Goal: Task Accomplishment & Management: Manage account settings

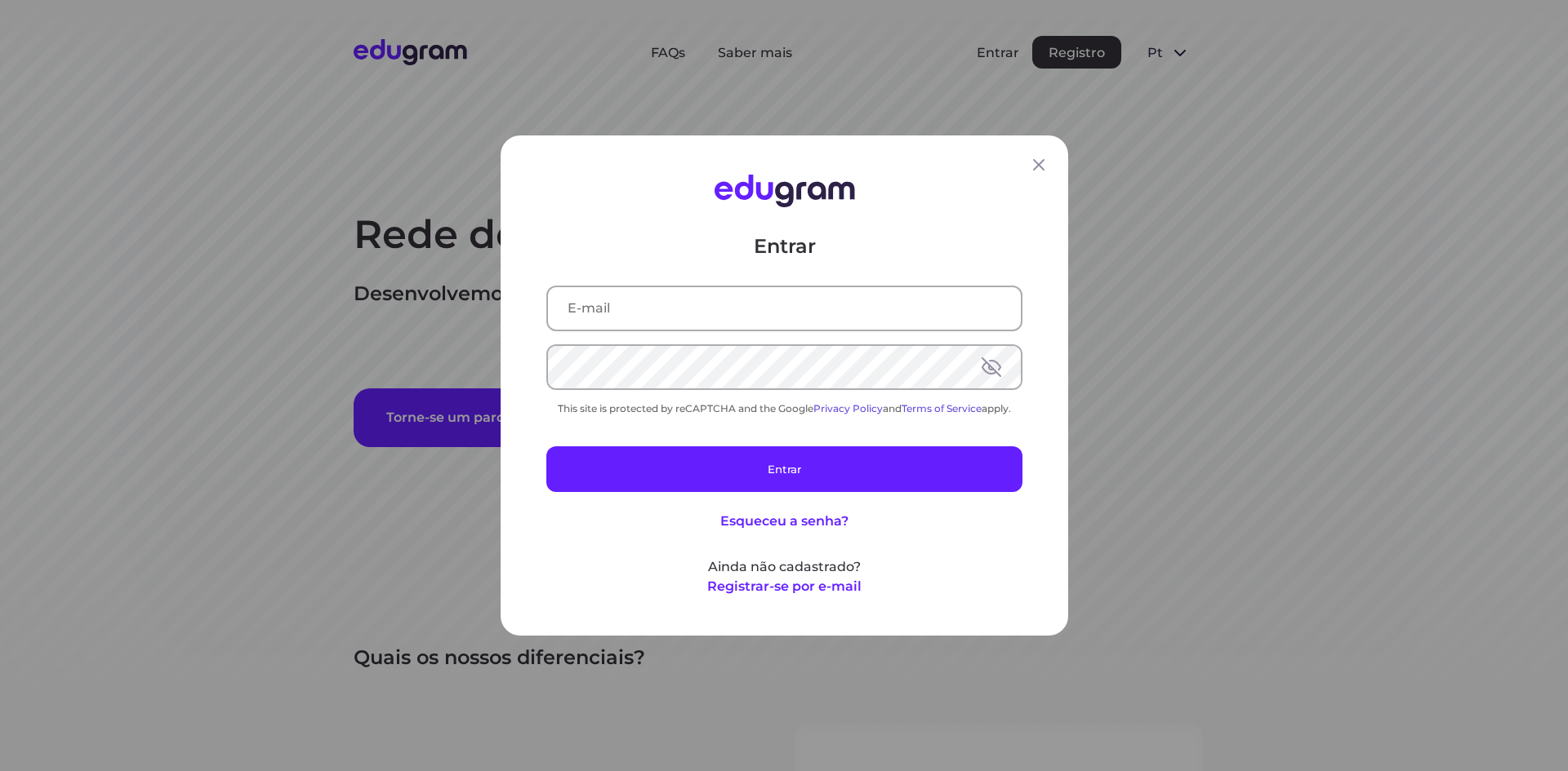
click at [820, 305] on input "text" at bounding box center [784, 308] width 473 height 42
click at [681, 312] on input "text" at bounding box center [784, 308] width 473 height 42
type input "baixarmaterialcompartilhado@gmail.com"
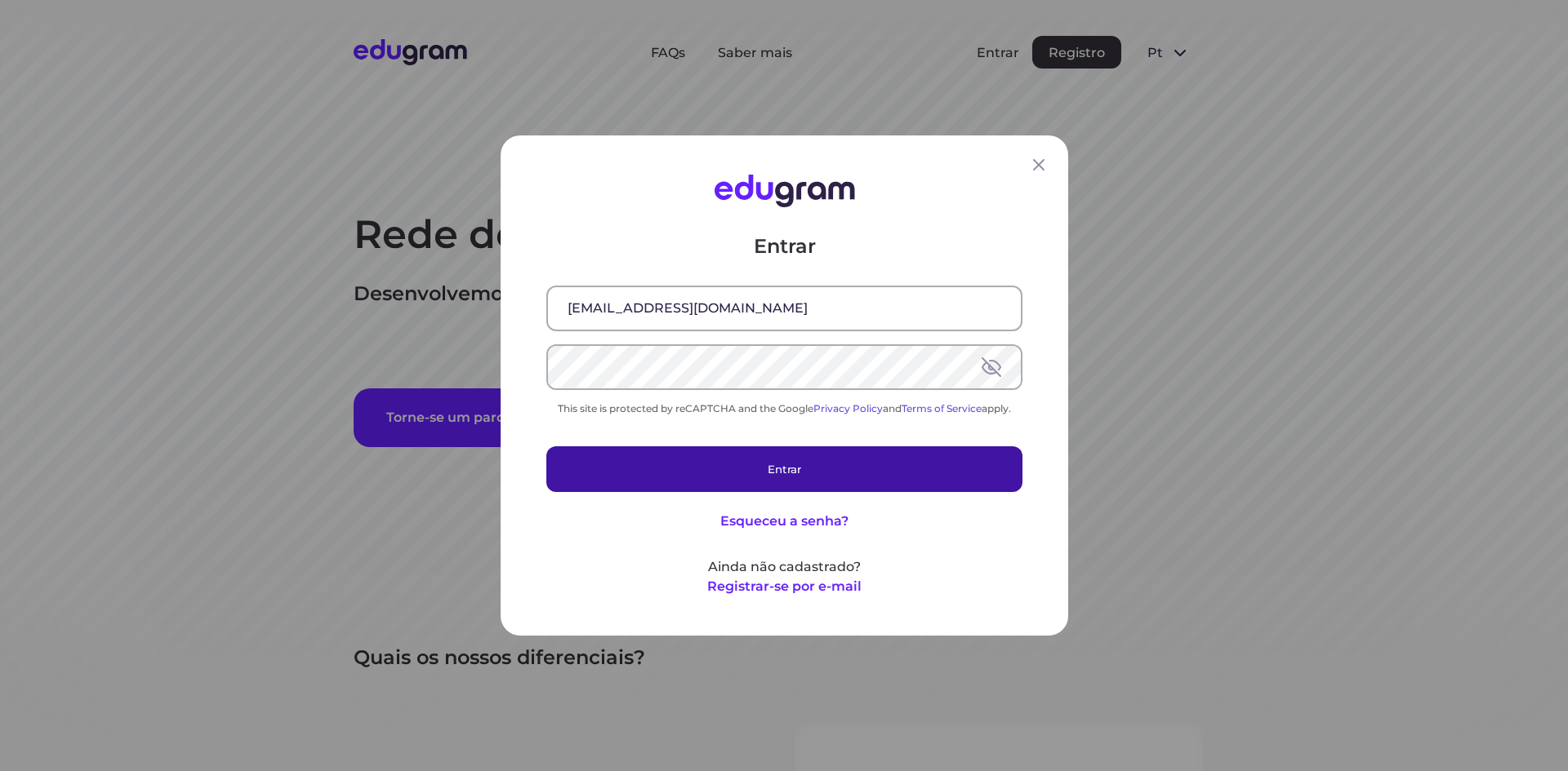
click at [764, 470] on button "Entrar" at bounding box center [784, 469] width 476 height 46
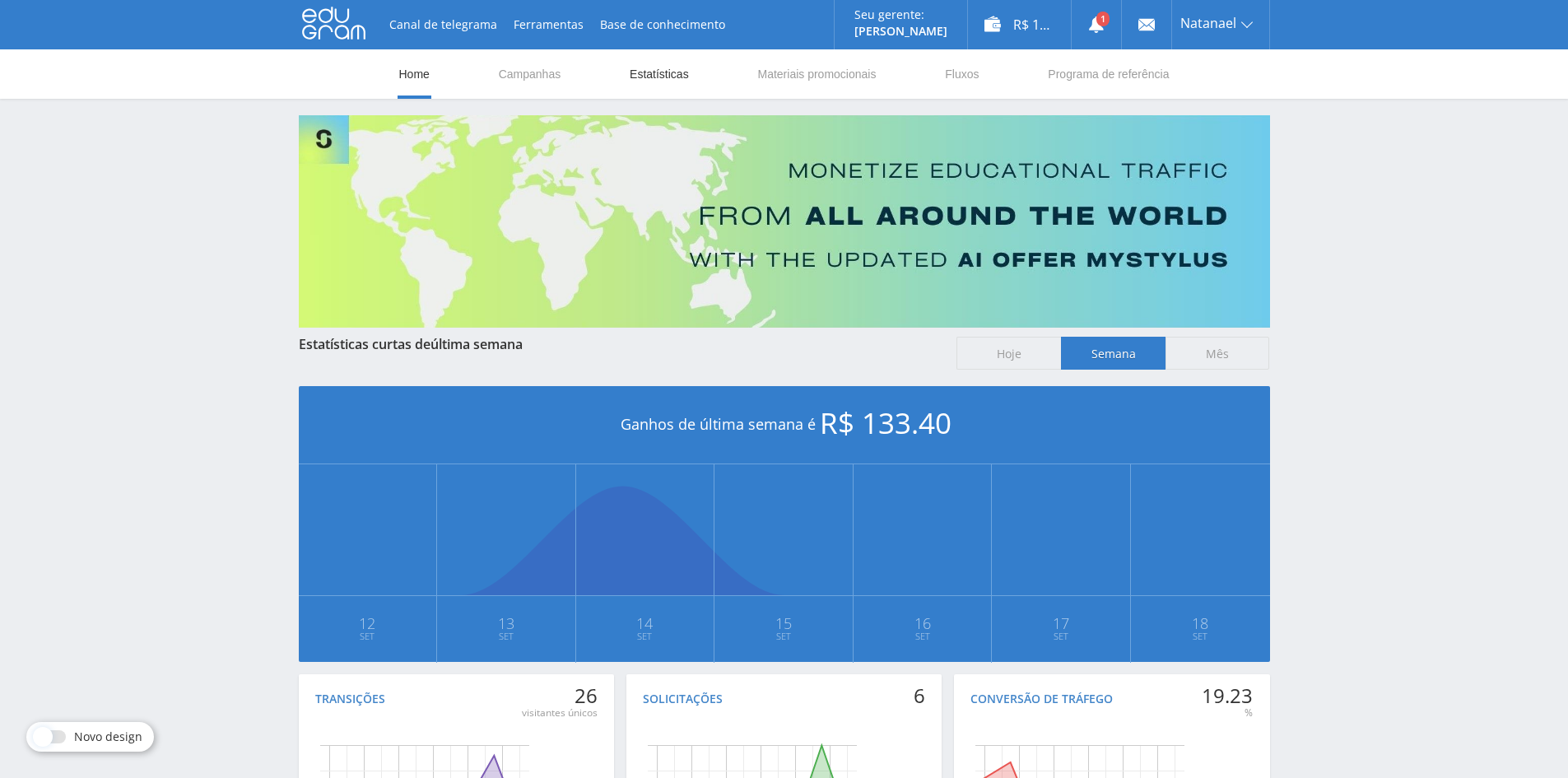
click at [677, 73] on link "Estatísticas" at bounding box center [659, 74] width 62 height 49
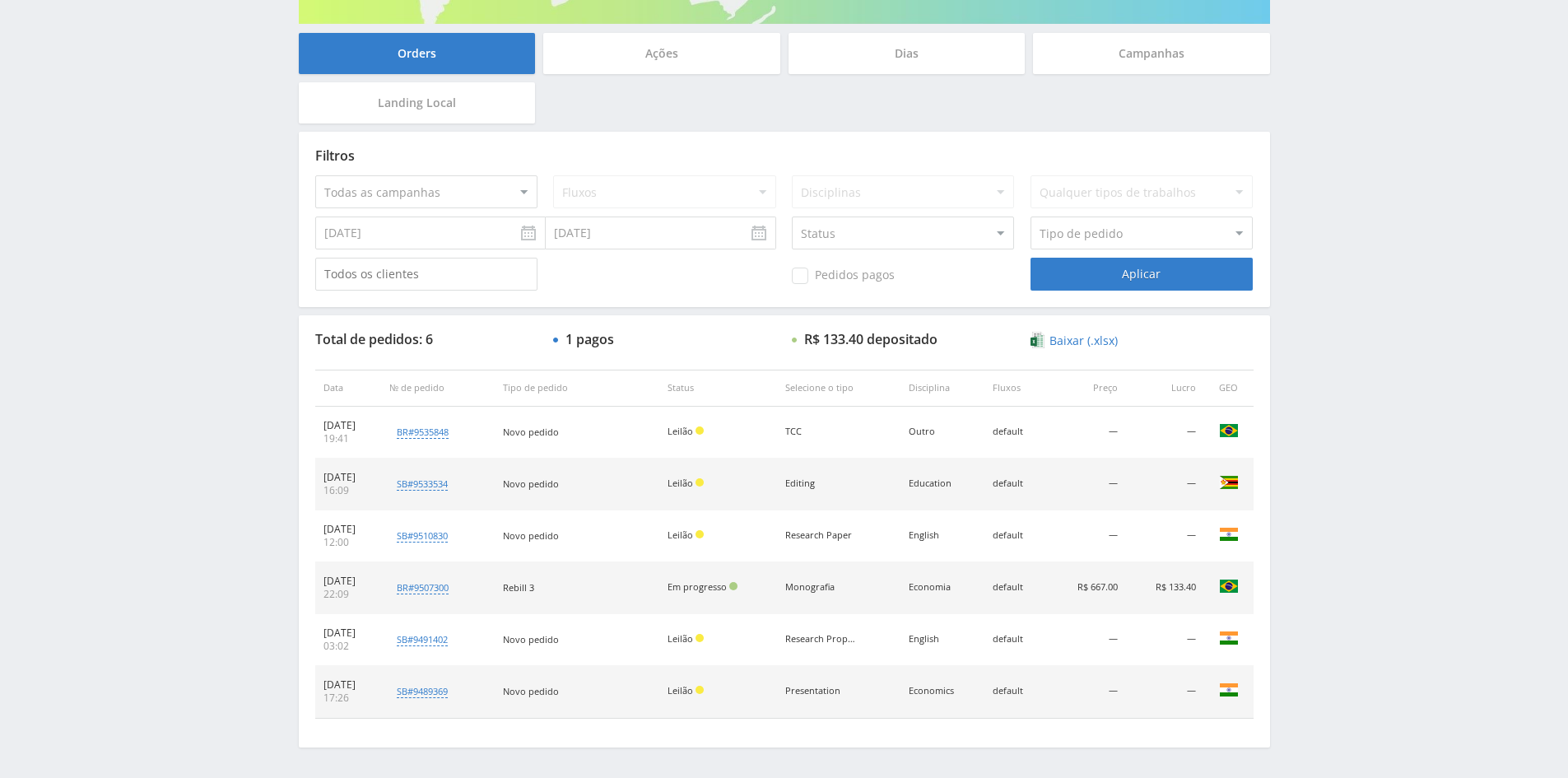
scroll to position [330, 0]
